Goal: Task Accomplishment & Management: Complete application form

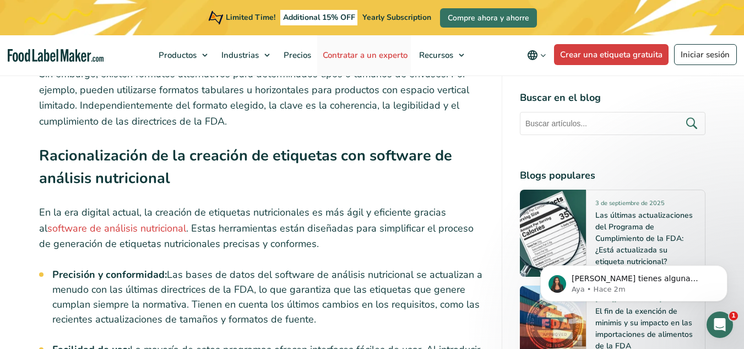
scroll to position [4408, 0]
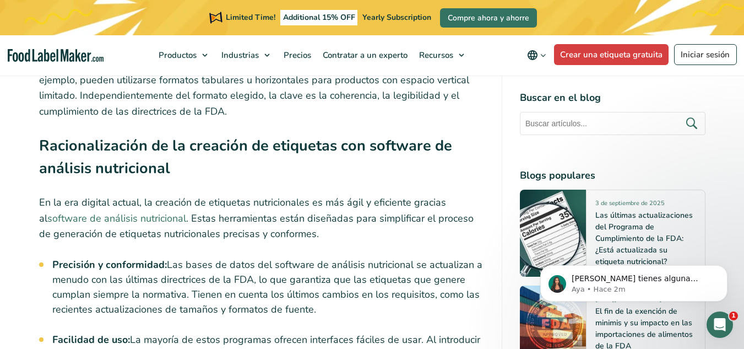
click at [115, 212] on link "software de análisis nutricional" at bounding box center [116, 218] width 139 height 13
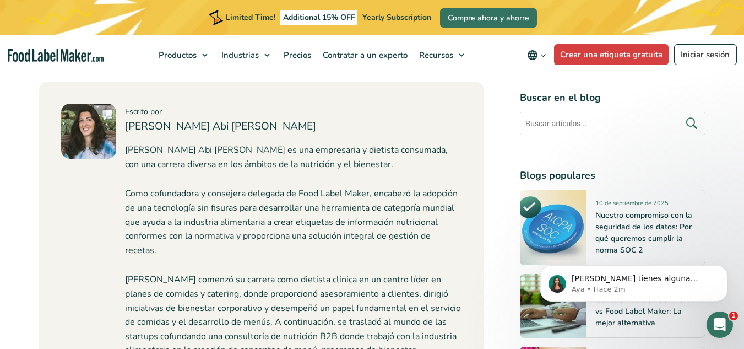
scroll to position [5539, 0]
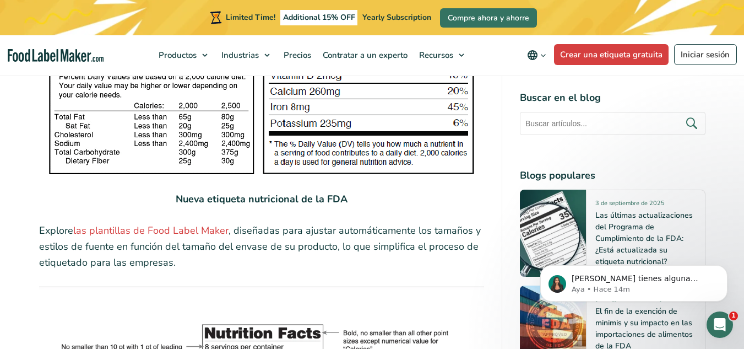
scroll to position [2159, 0]
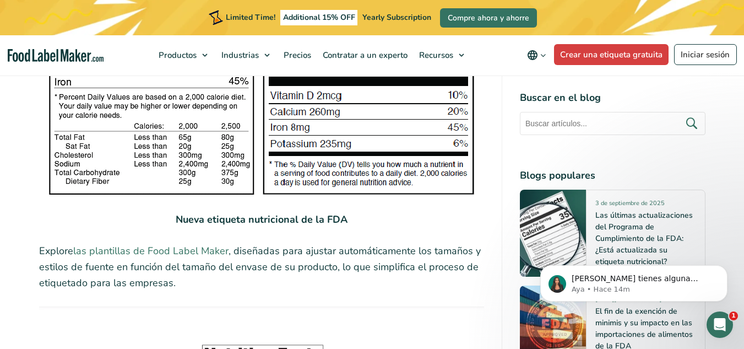
click at [169, 244] on link "las plantillas de Food Label Maker" at bounding box center [150, 250] width 155 height 13
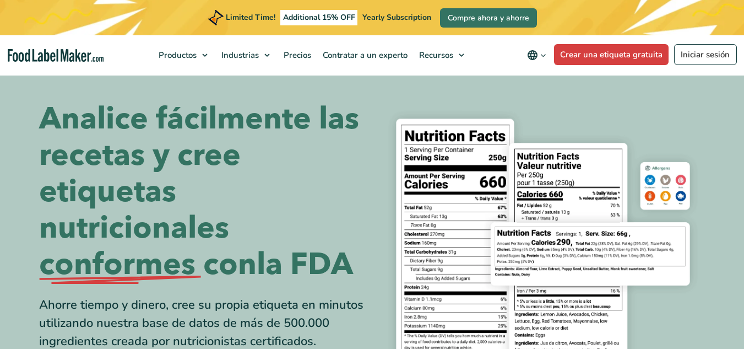
scroll to position [155, 0]
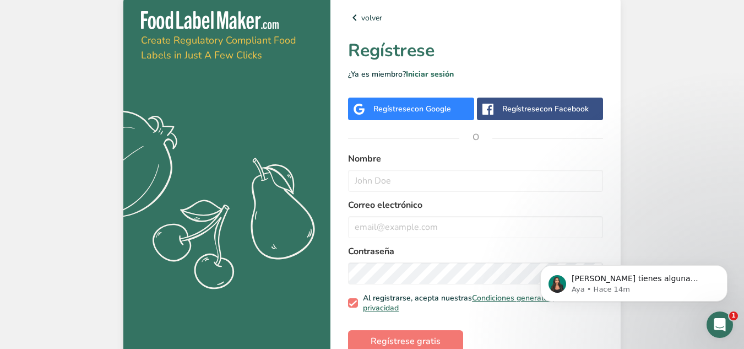
scroll to position [21, 0]
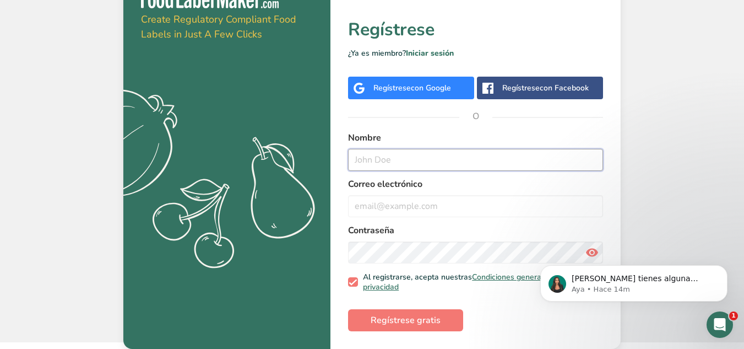
click at [379, 157] on input "text" at bounding box center [475, 160] width 255 height 22
type input "[PERSON_NAME]"
click at [373, 212] on input "email" at bounding box center [475, 206] width 255 height 22
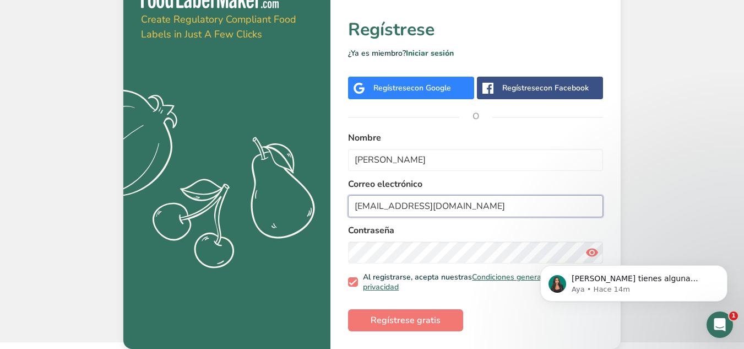
type input "[EMAIL_ADDRESS][DOMAIN_NAME]"
click at [743, 199] on div "Obténga su prueba gratuita hoy Create Regulatory Compliant Food Labels in Just …" at bounding box center [372, 160] width 744 height 363
click at [407, 317] on span "Regístrese gratis" at bounding box center [406, 319] width 70 height 13
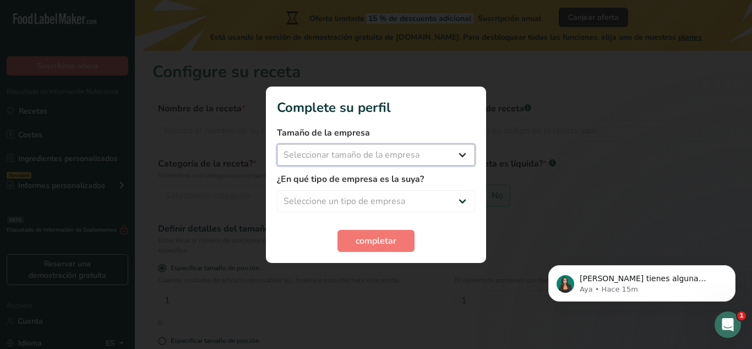
click at [346, 148] on select "Seleccionar tamaño de la empresa Menos de 10 empleados De 10 a 50 empleados De …" at bounding box center [376, 155] width 198 height 22
select select "1"
click at [277, 144] on select "Seleccionar tamaño de la empresa Menos de 10 empleados De 10 a 50 empleados De …" at bounding box center [376, 155] width 198 height 22
click at [343, 198] on select "Seleccione un tipo de empresa Fabricante de alimentos envasados Restaurante y c…" at bounding box center [376, 201] width 198 height 22
select select "1"
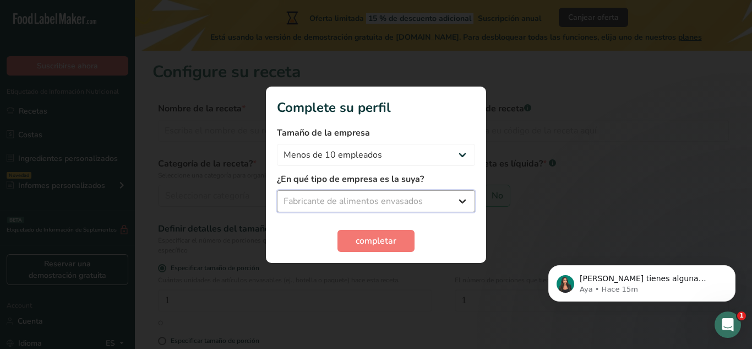
click at [277, 190] on select "Seleccione un tipo de empresa Fabricante de alimentos envasados Restaurante y c…" at bounding box center [376, 201] width 198 height 22
click at [357, 241] on span "completar" at bounding box center [376, 240] width 41 height 13
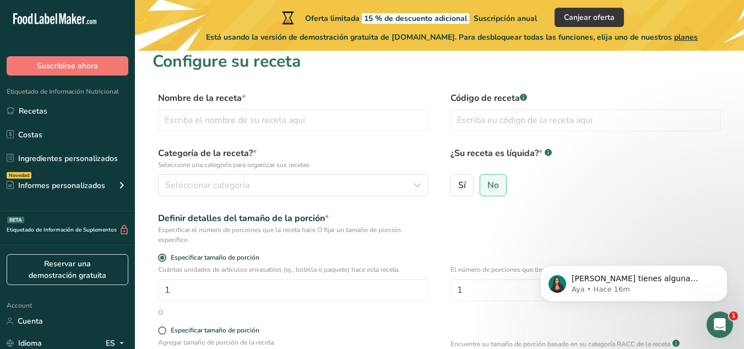
scroll to position [10, 0]
click at [204, 122] on input "text" at bounding box center [293, 121] width 270 height 22
type input "c"
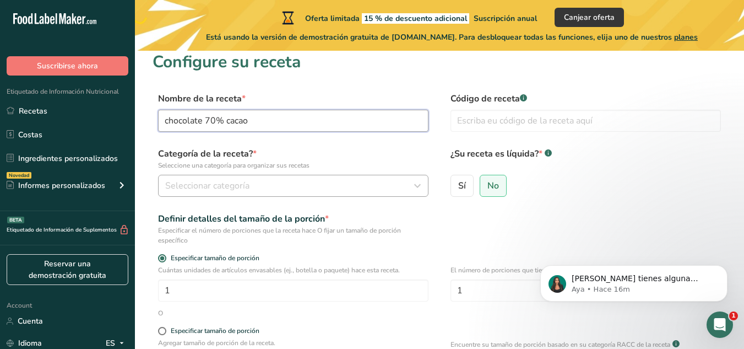
type input "chocolate 70% cacao"
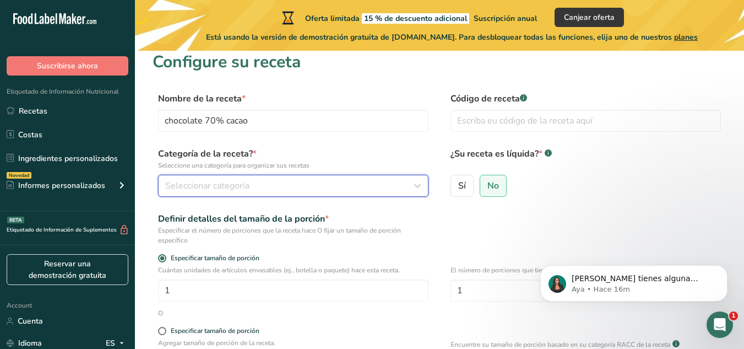
click at [225, 179] on span "Seleccionar categoría" at bounding box center [207, 185] width 84 height 13
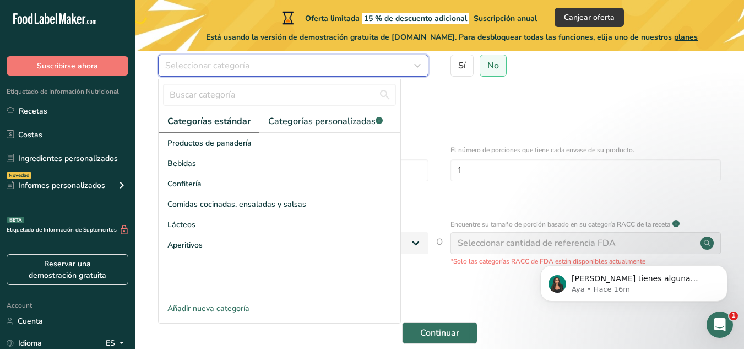
scroll to position [131, 0]
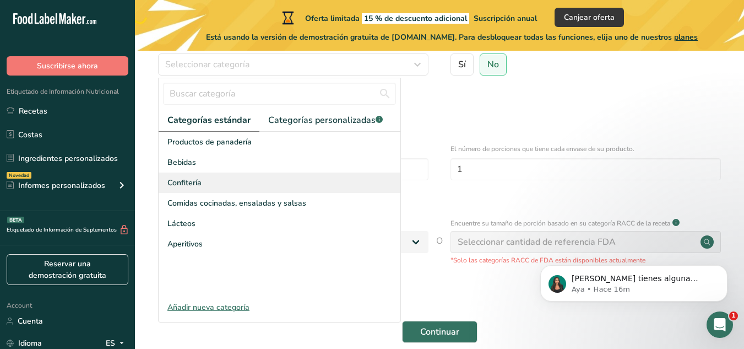
click at [213, 186] on div "Confitería" at bounding box center [280, 182] width 242 height 20
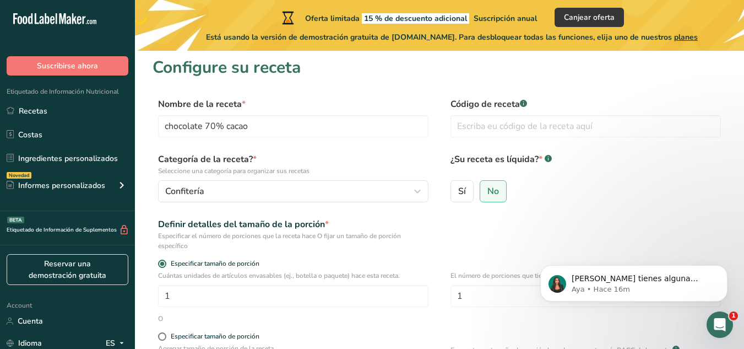
scroll to position [0, 0]
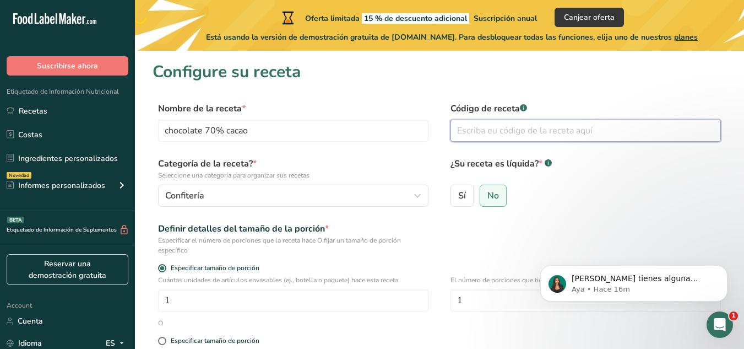
click at [500, 138] on input "text" at bounding box center [586, 131] width 270 height 22
type input "001"
click at [496, 203] on label "No" at bounding box center [493, 196] width 27 height 22
click at [487, 199] on input "No" at bounding box center [483, 195] width 7 height 7
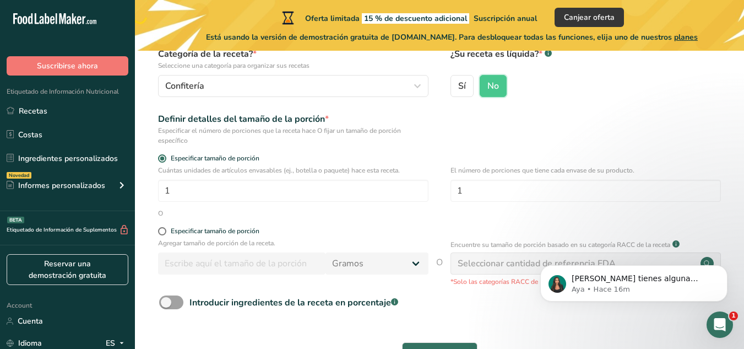
scroll to position [109, 0]
click at [472, 197] on input "1" at bounding box center [586, 192] width 270 height 22
type input "10"
click at [306, 230] on label "Especificar tamaño de porción" at bounding box center [293, 232] width 270 height 8
click at [165, 230] on input "Especificar tamaño de porción" at bounding box center [161, 232] width 7 height 7
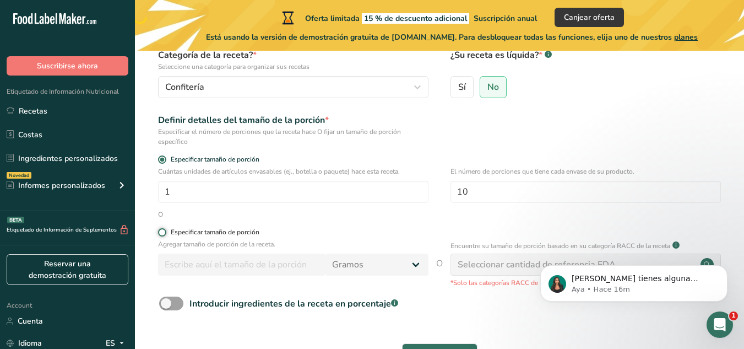
radio input "true"
radio input "false"
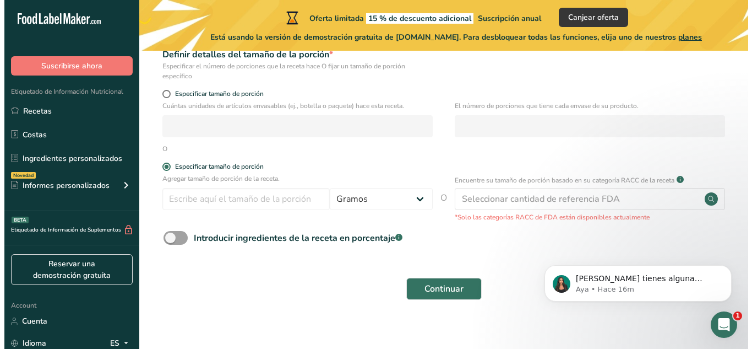
scroll to position [185, 0]
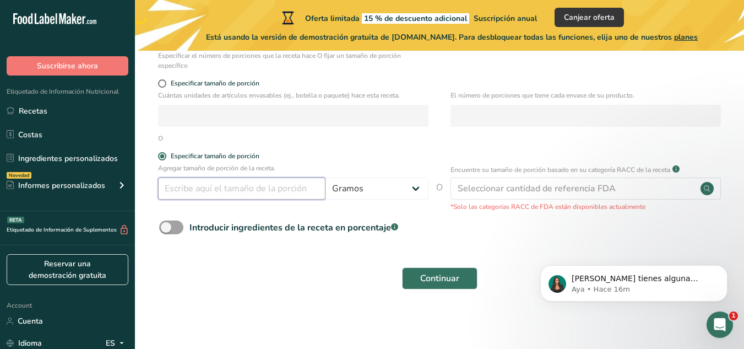
click at [268, 186] on input "number" at bounding box center [241, 188] width 167 height 22
click at [251, 198] on input "1" at bounding box center [241, 188] width 167 height 22
type input "10"
click at [372, 132] on div "Cuántas unidades de artículos envasables (ej., botella o paquete) hace esta rec…" at bounding box center [440, 111] width 574 height 43
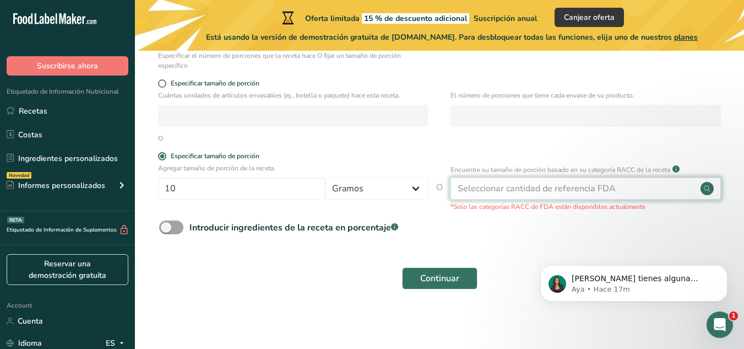
click at [633, 187] on div "Seleccionar cantidad de referencia FDA" at bounding box center [586, 188] width 270 height 22
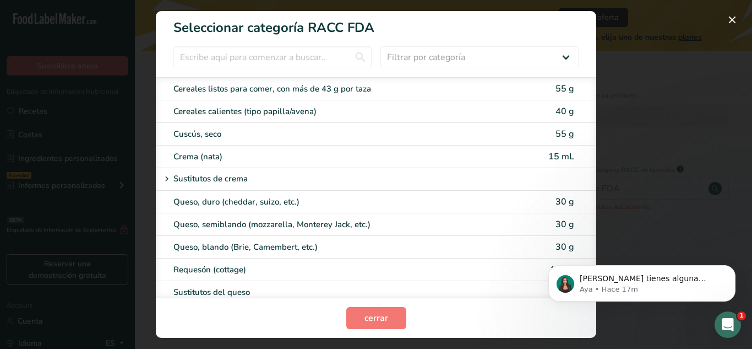
scroll to position [448, 0]
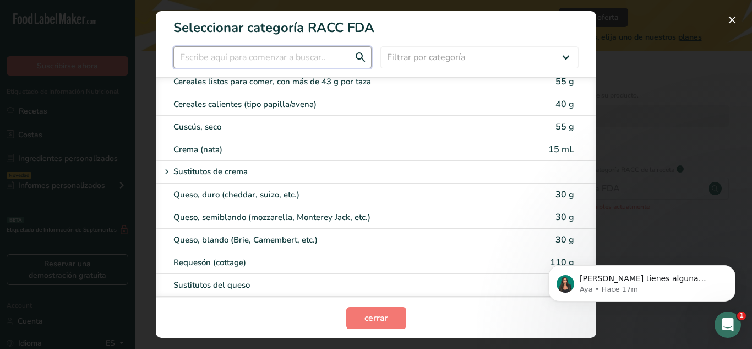
click at [204, 55] on input "RACC Category Selection Modal" at bounding box center [273, 57] width 198 height 22
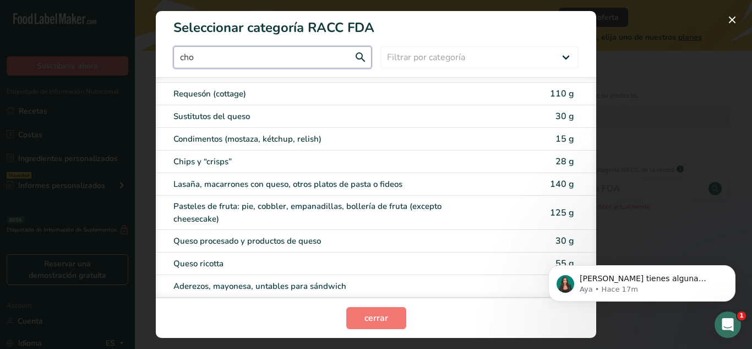
scroll to position [0, 0]
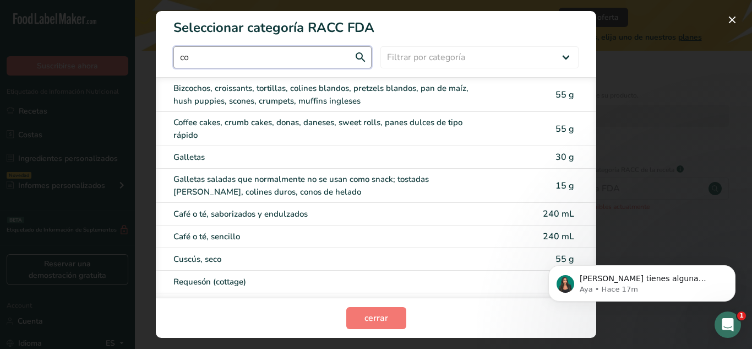
type input "c"
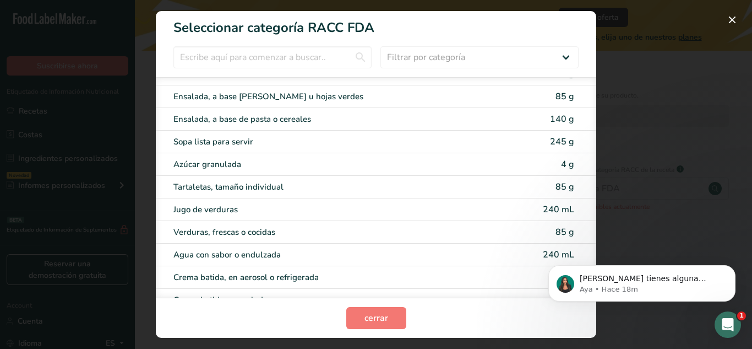
scroll to position [2175, 0]
